Goal: Information Seeking & Learning: Learn about a topic

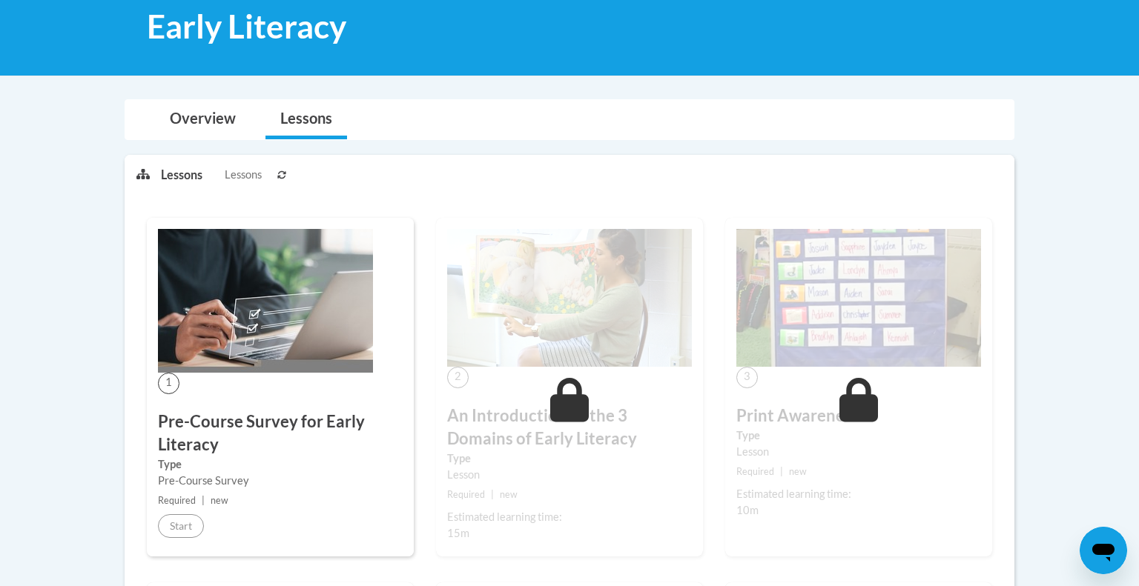
scroll to position [228, 0]
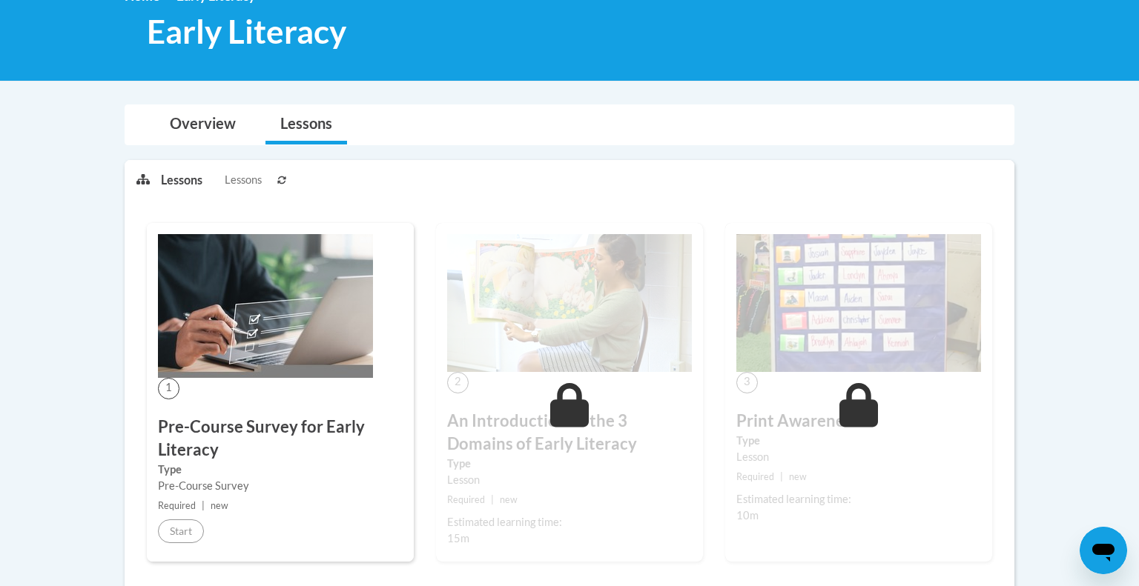
click at [208, 326] on img at bounding box center [265, 306] width 215 height 144
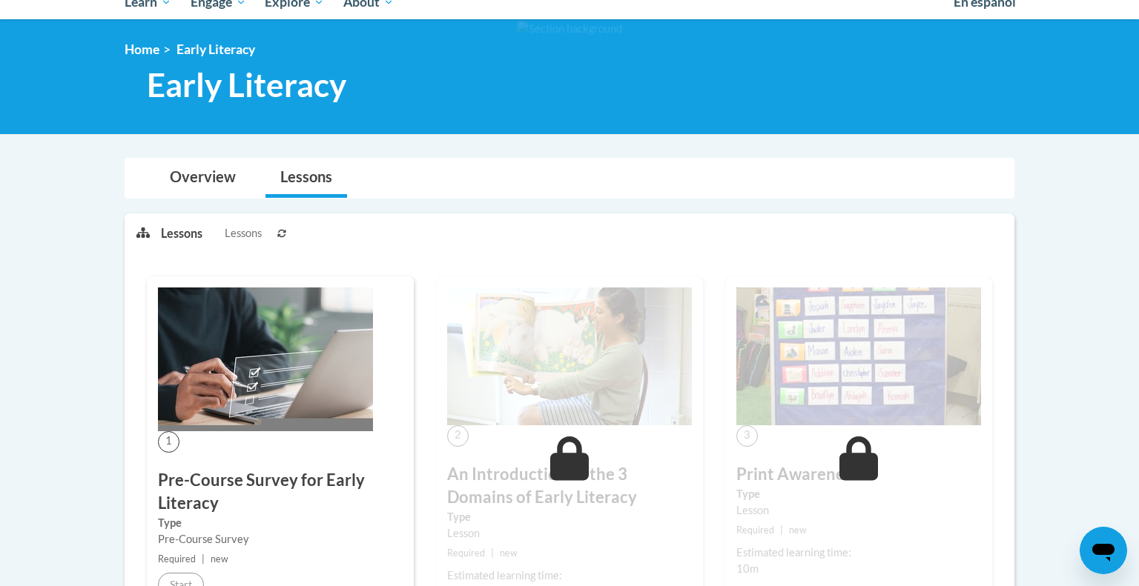
scroll to position [0, 0]
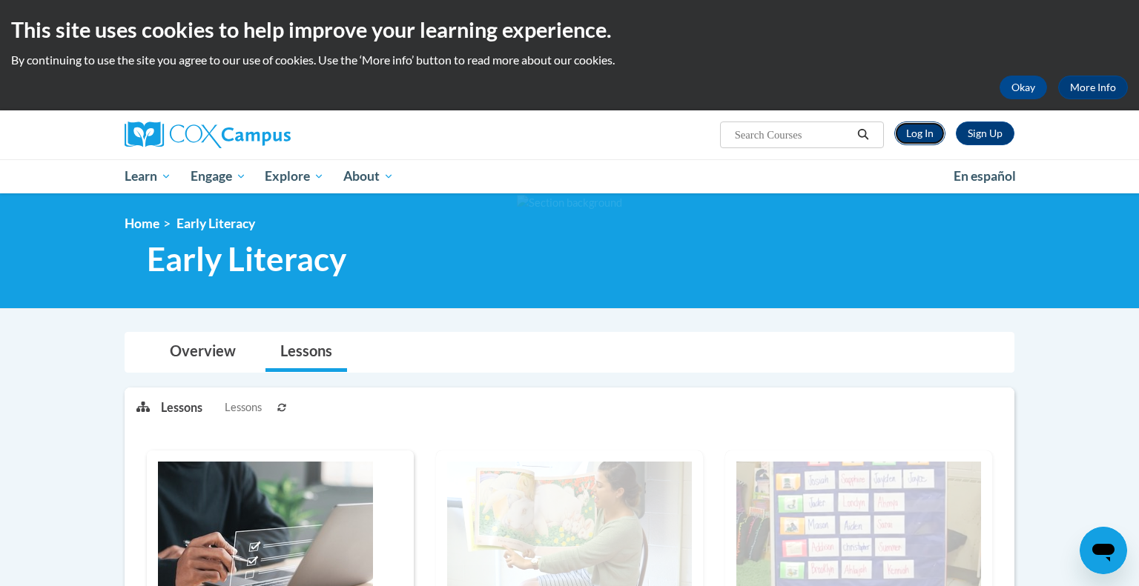
click at [911, 130] on link "Log In" at bounding box center [919, 134] width 51 height 24
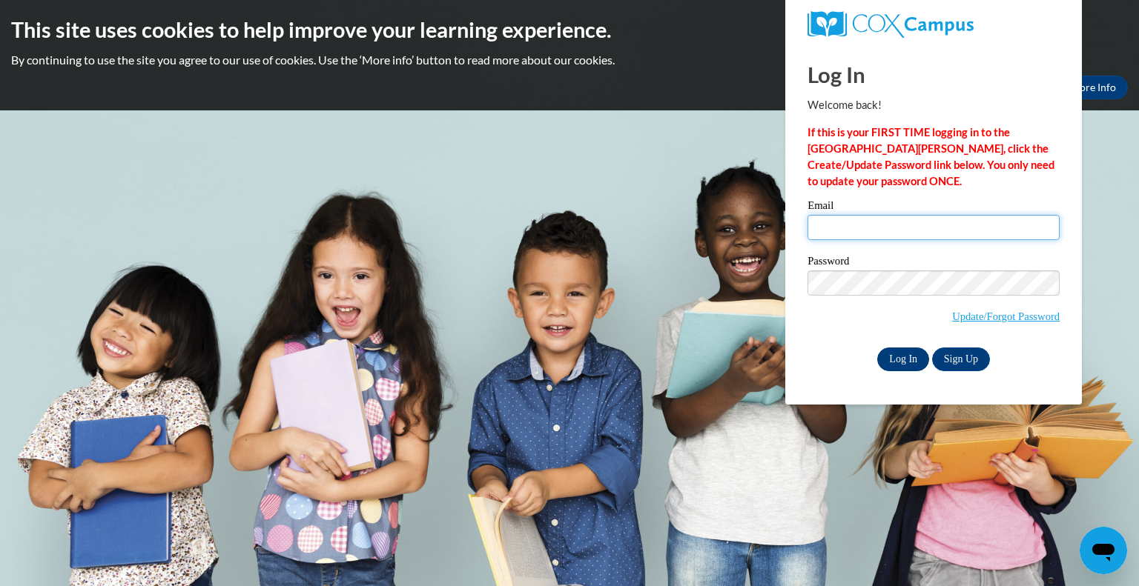
type input "mbasich@greenfield.k12.wi.us"
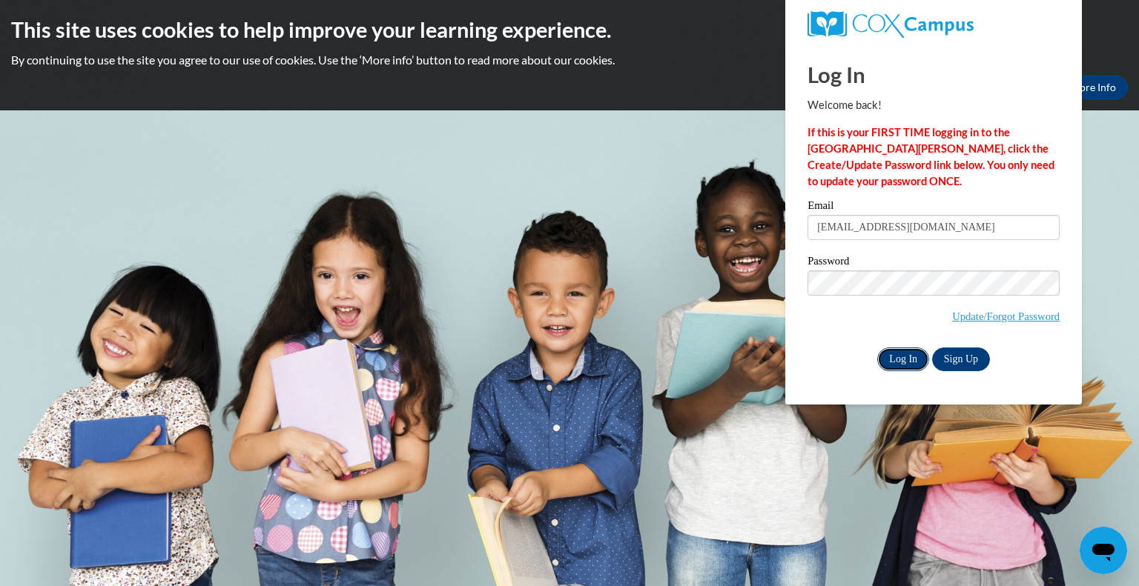
click at [917, 354] on input "Log In" at bounding box center [903, 360] width 52 height 24
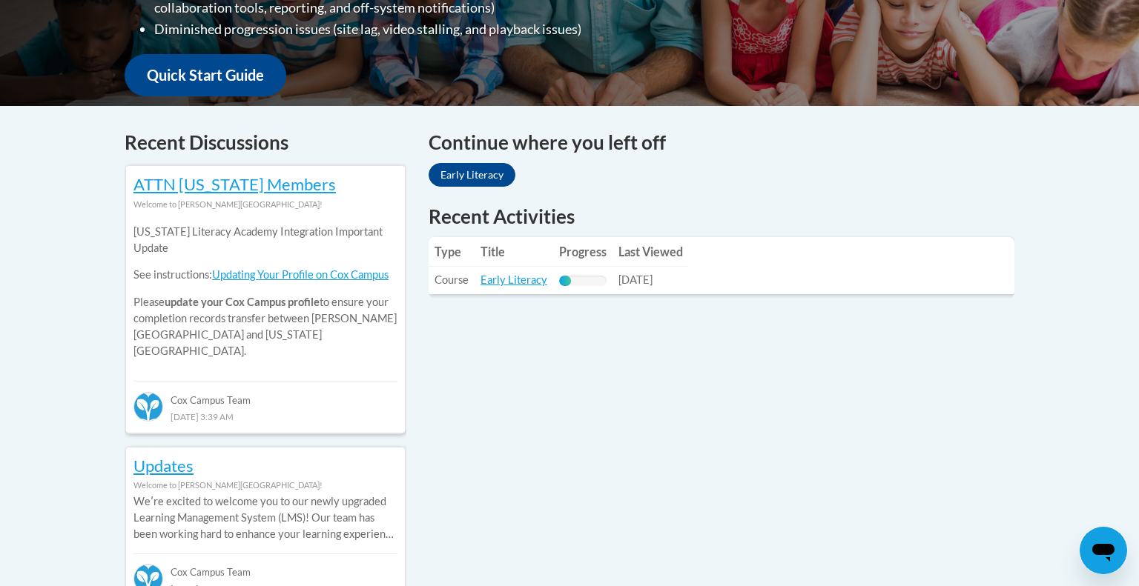
scroll to position [566, 0]
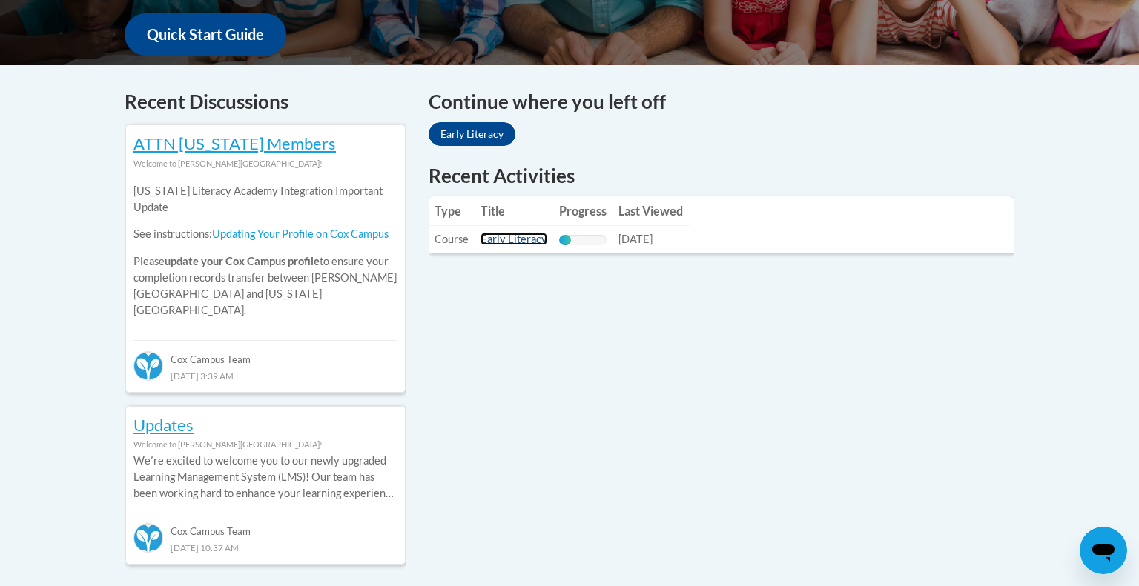
click at [517, 242] on link "Early Literacy" at bounding box center [513, 239] width 67 height 13
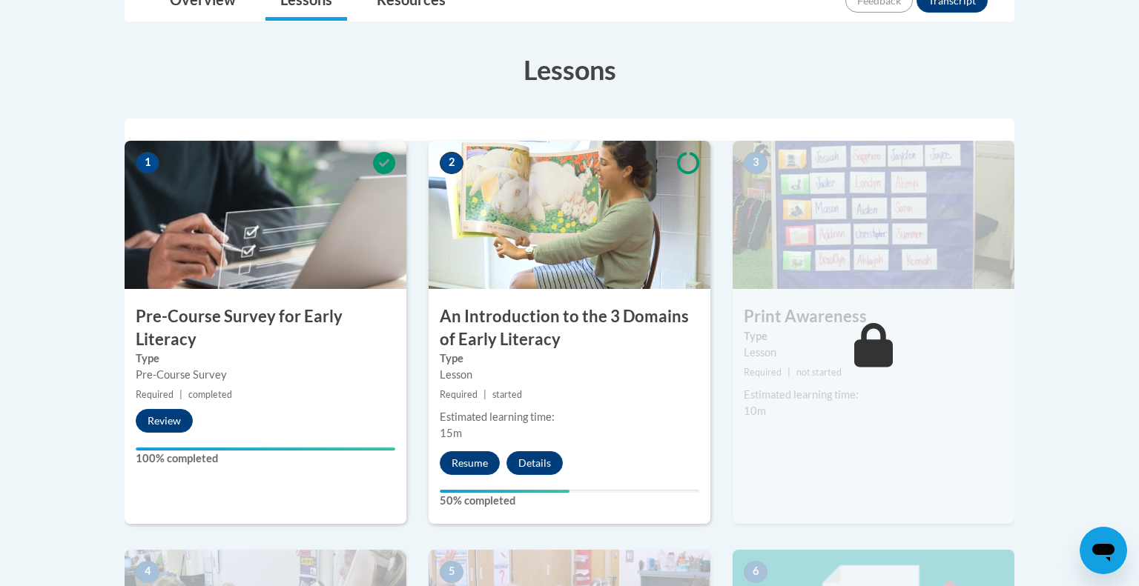
scroll to position [389, 0]
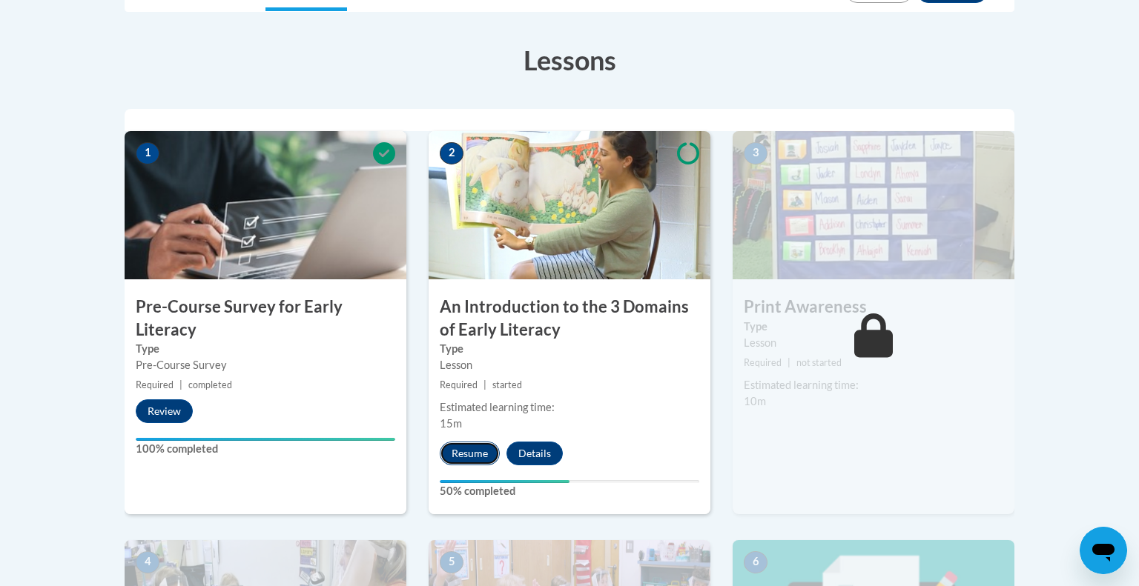
click at [487, 457] on button "Resume" at bounding box center [470, 454] width 60 height 24
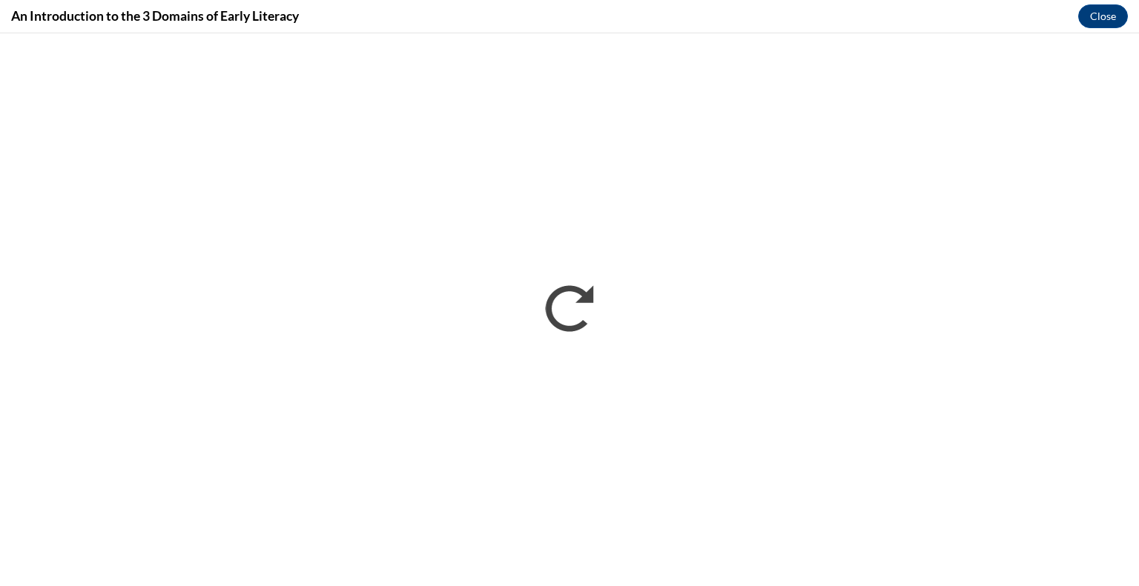
scroll to position [0, 0]
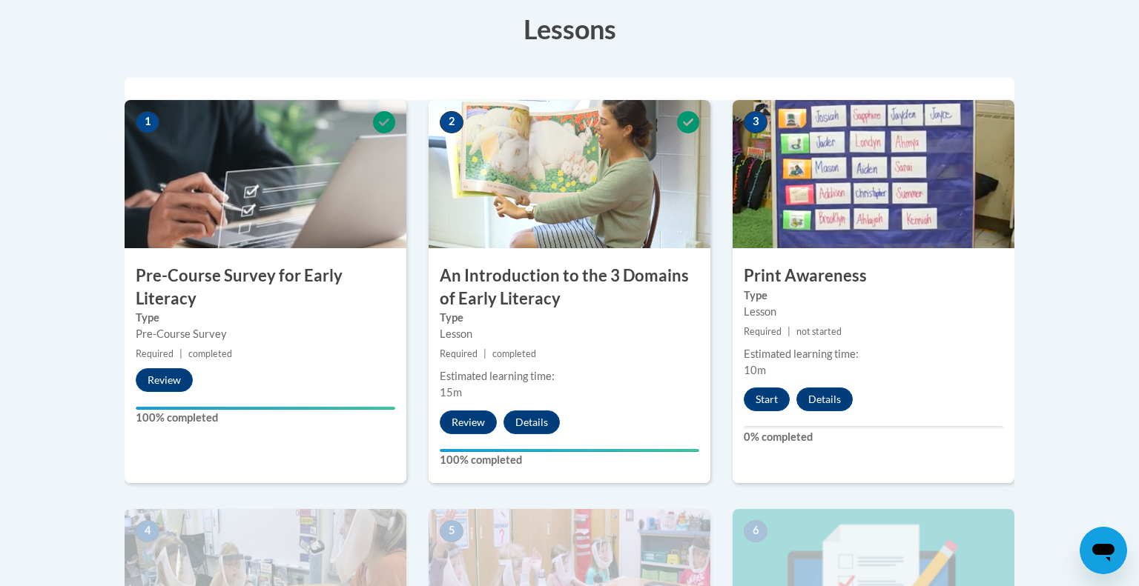
scroll to position [423, 0]
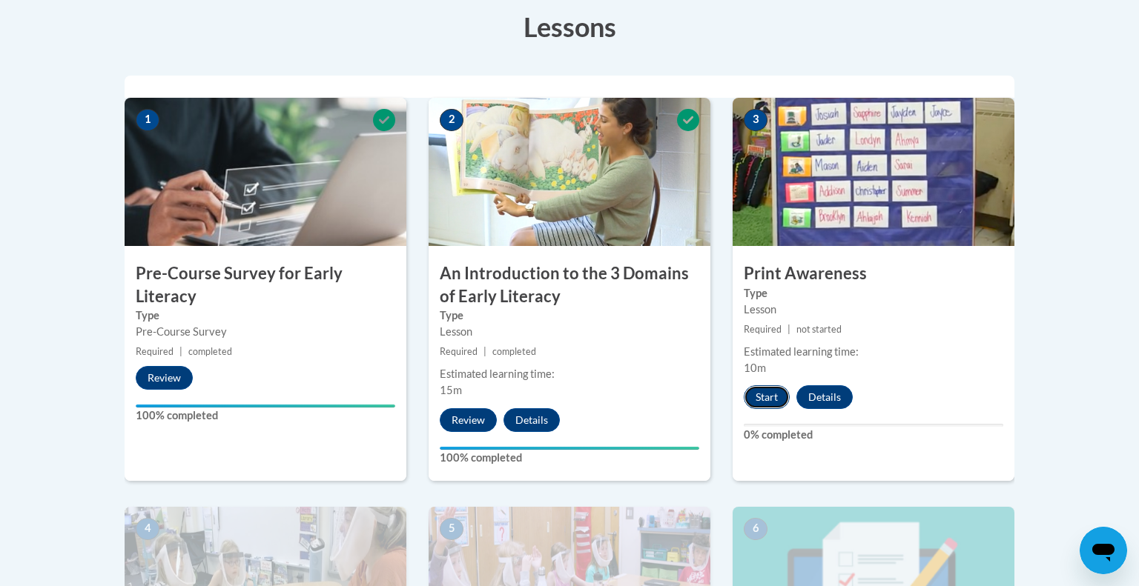
click at [767, 400] on button "Start" at bounding box center [767, 398] width 46 height 24
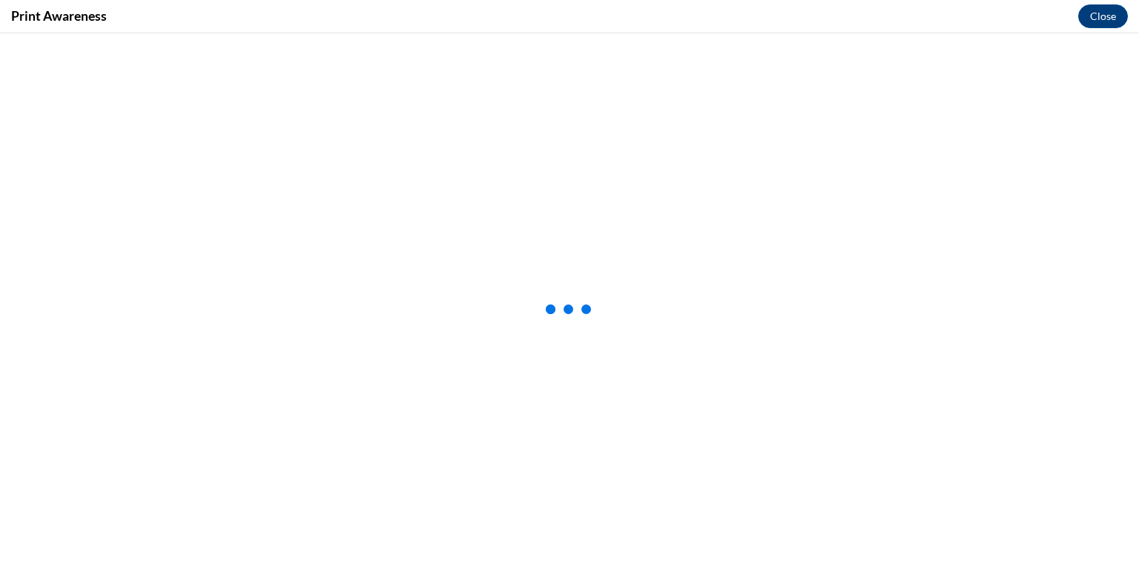
scroll to position [0, 0]
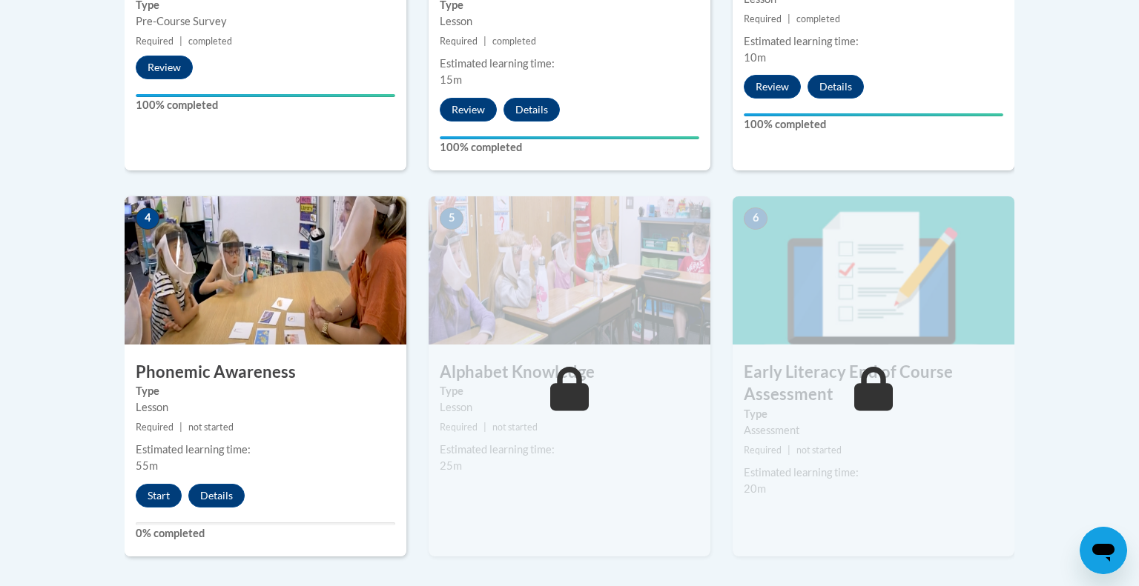
scroll to position [738, 0]
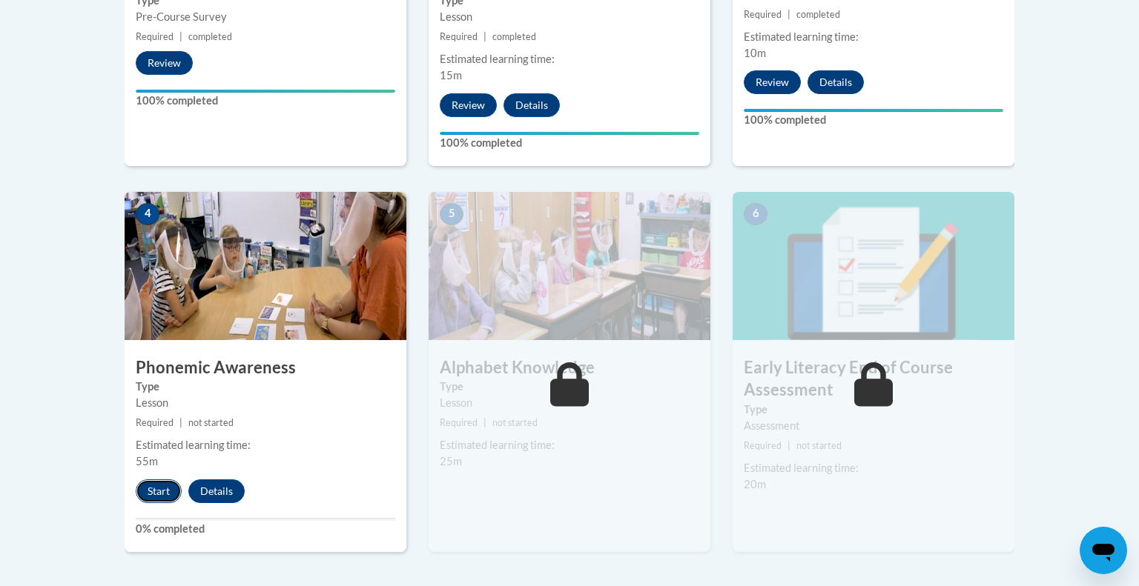
click at [153, 498] on button "Start" at bounding box center [159, 492] width 46 height 24
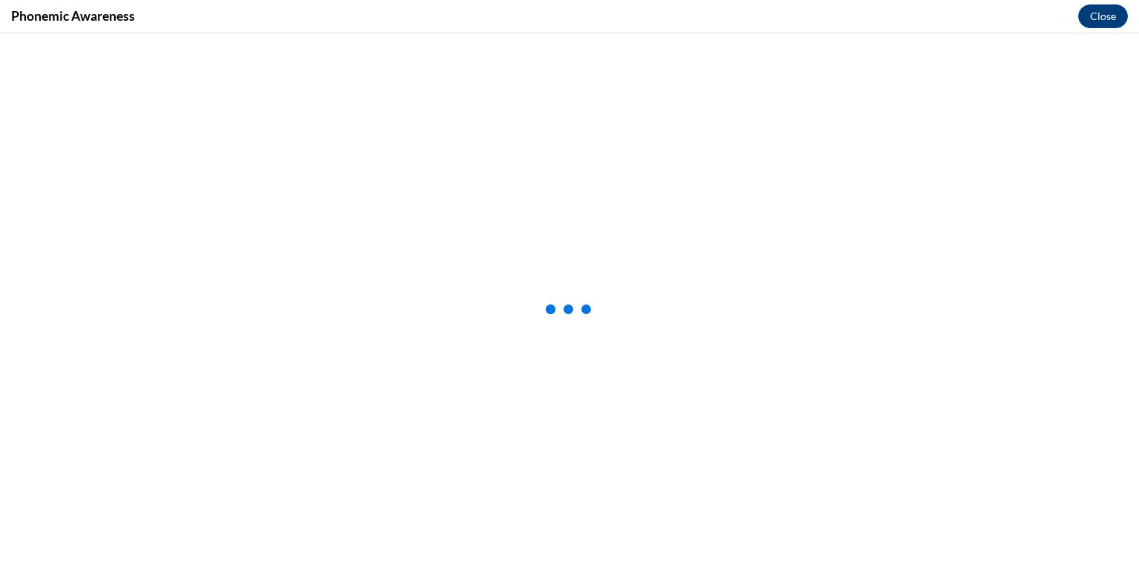
scroll to position [0, 0]
